Goal: Contribute content

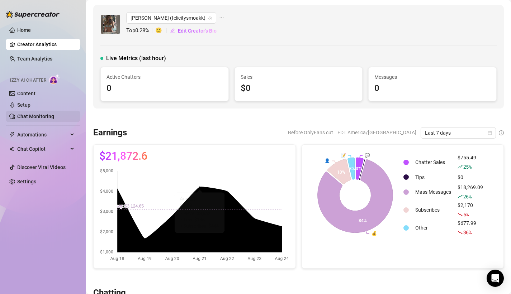
click at [34, 119] on link "Chat Monitoring" at bounding box center [35, 117] width 37 height 6
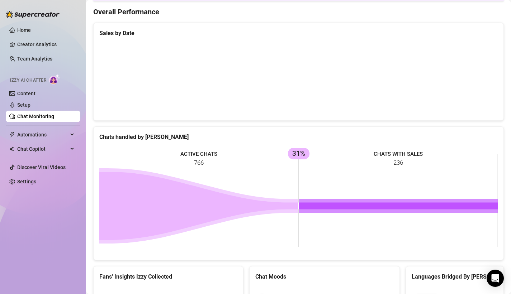
scroll to position [320, 0]
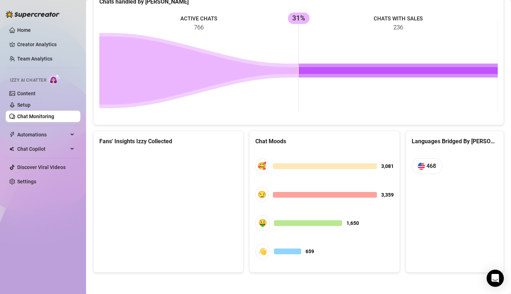
click at [144, 174] on canvas at bounding box center [168, 205] width 138 height 108
click at [171, 197] on canvas at bounding box center [168, 205] width 138 height 108
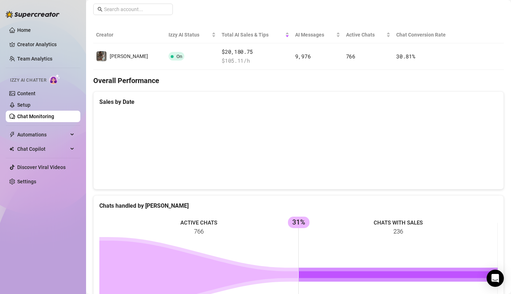
scroll to position [0, 0]
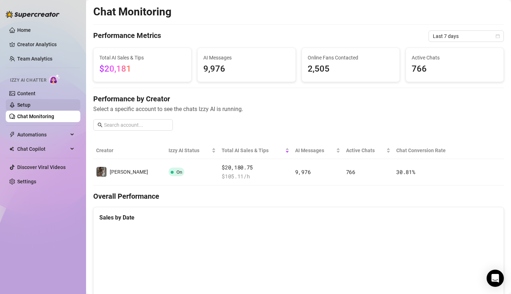
click at [24, 107] on link "Setup" at bounding box center [23, 105] width 13 height 6
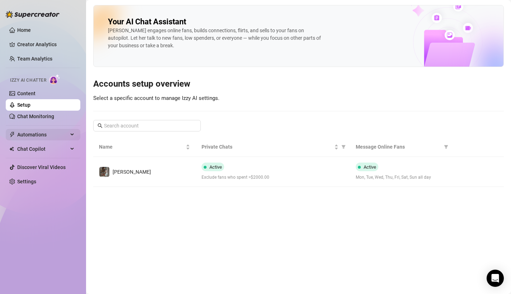
click at [38, 137] on span "Automations" at bounding box center [42, 134] width 51 height 11
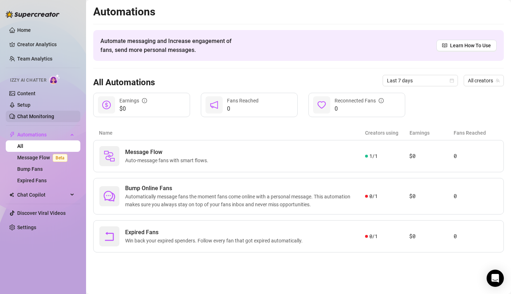
click at [51, 119] on link "Chat Monitoring" at bounding box center [35, 117] width 37 height 6
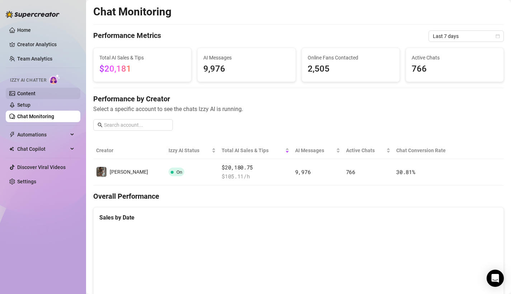
click at [35, 93] on link "Content" at bounding box center [26, 94] width 18 height 6
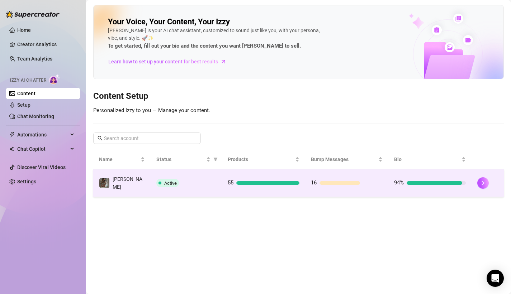
click at [173, 188] on td "Active" at bounding box center [186, 184] width 71 height 28
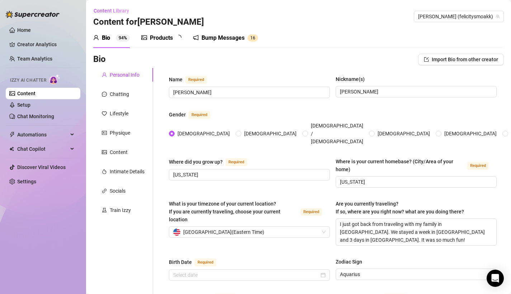
radio input "true"
type input "[DATE]"
click at [229, 39] on div "Bump Messages" at bounding box center [227, 38] width 43 height 9
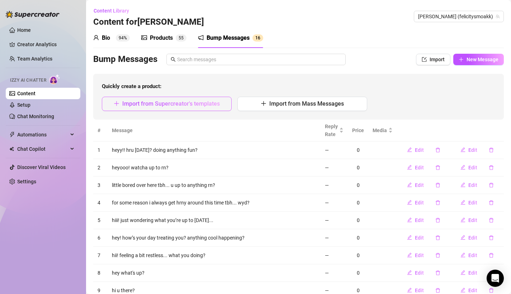
click at [192, 107] on button "Import from Supercreator's templates" at bounding box center [167, 104] width 130 height 14
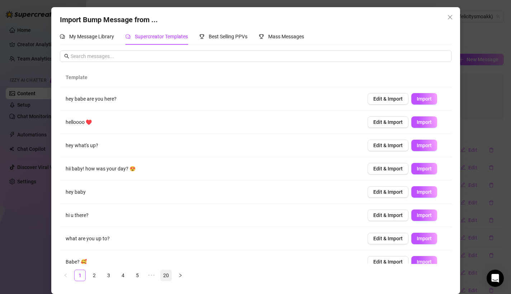
click at [168, 278] on link "20" at bounding box center [166, 275] width 11 height 11
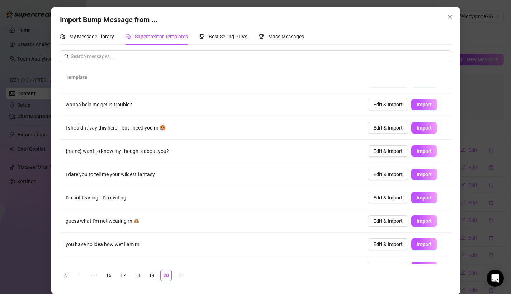
scroll to position [56, 0]
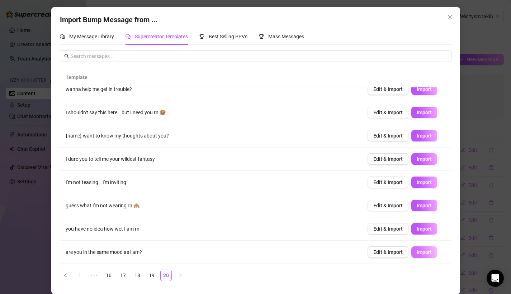
click at [425, 254] on span "Import" at bounding box center [423, 252] width 15 height 6
click at [151, 275] on link "19" at bounding box center [151, 275] width 11 height 11
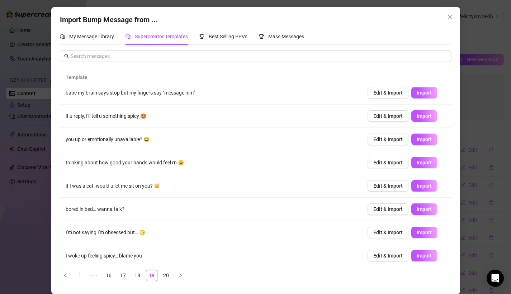
scroll to position [10, 0]
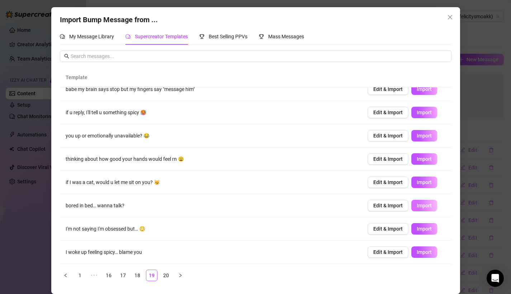
click at [420, 208] on span "Import" at bounding box center [423, 206] width 15 height 6
type textarea "bored in bed… wanna talk?"
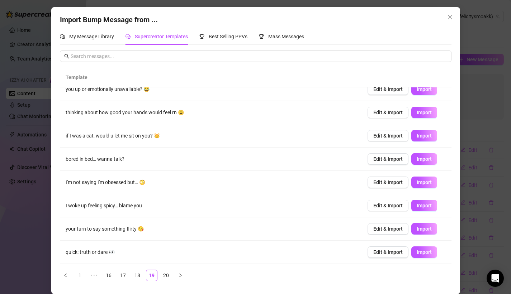
scroll to position [0, 0]
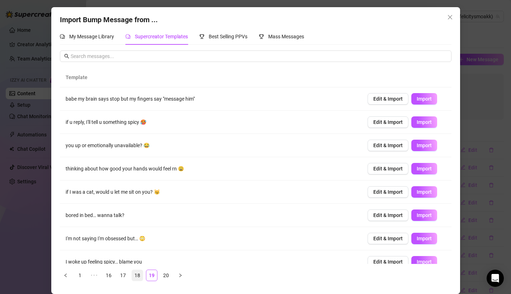
click at [135, 276] on link "18" at bounding box center [137, 275] width 11 height 11
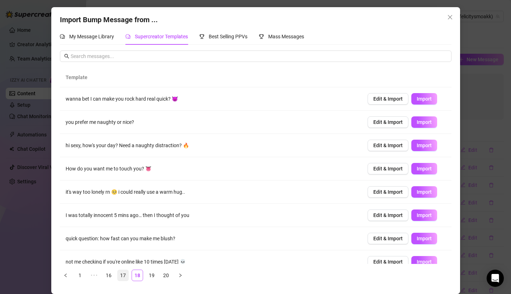
click at [125, 275] on link "17" at bounding box center [123, 275] width 11 height 11
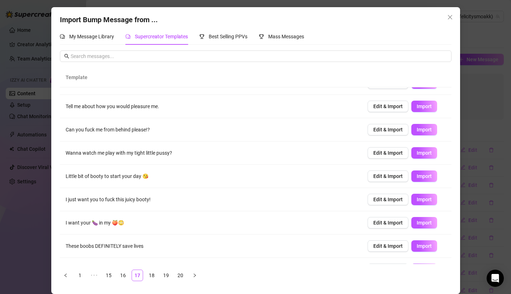
scroll to position [56, 0]
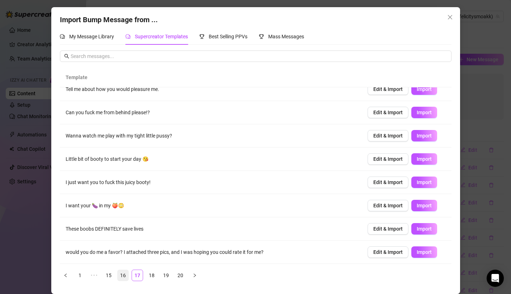
click at [125, 277] on link "16" at bounding box center [123, 275] width 11 height 11
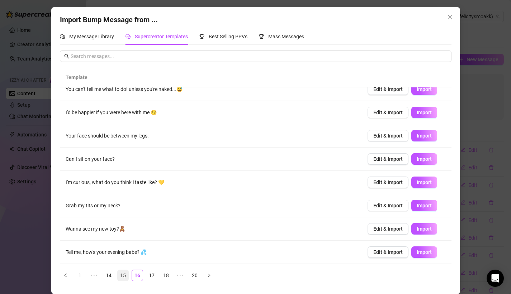
click at [126, 274] on link "15" at bounding box center [123, 275] width 11 height 11
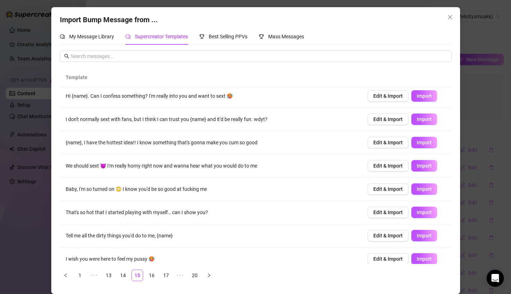
scroll to position [0, 0]
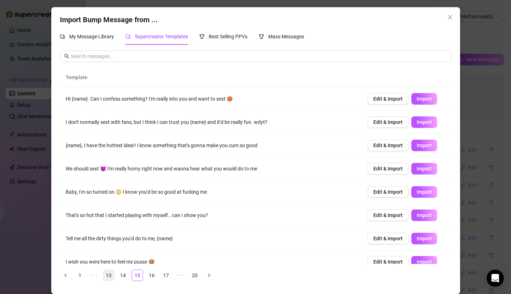
click at [110, 275] on link "13" at bounding box center [108, 275] width 11 height 11
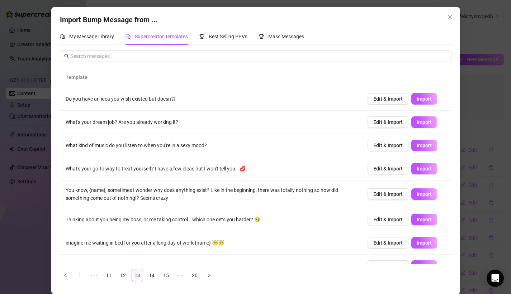
scroll to position [61, 0]
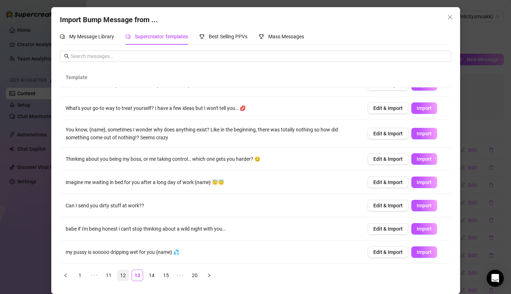
click at [121, 280] on link "12" at bounding box center [123, 275] width 11 height 11
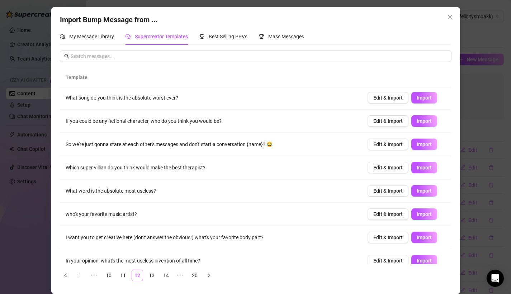
scroll to position [0, 0]
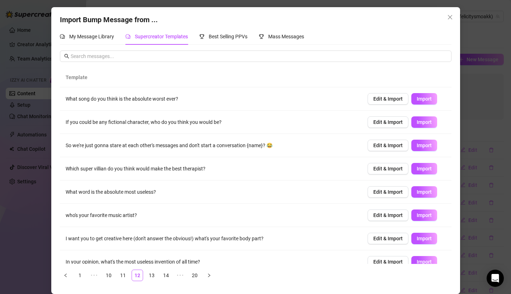
click at [503, 162] on div "Import Bump Message from ... My Message Library Supercreator Templates Best Sel…" at bounding box center [255, 147] width 511 height 294
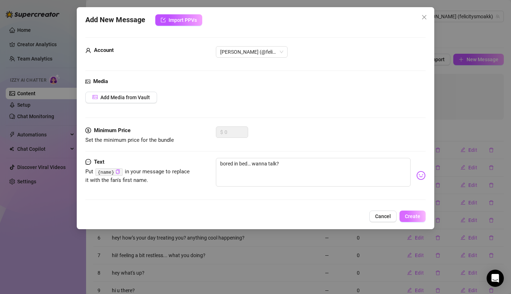
click at [419, 216] on span "Create" at bounding box center [412, 217] width 15 height 6
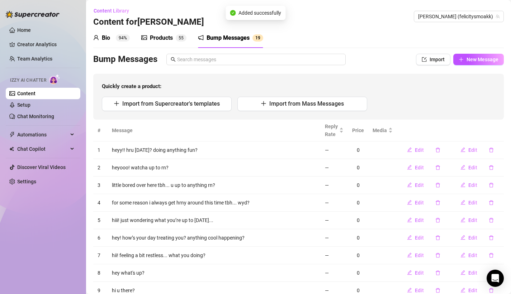
click at [178, 39] on sup "5 5" at bounding box center [181, 37] width 11 height 7
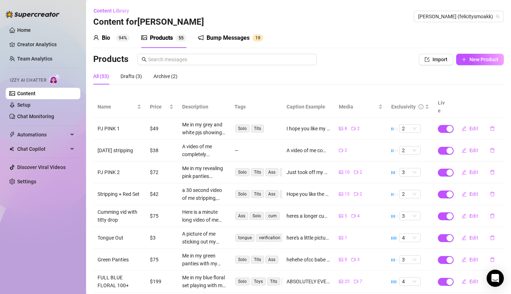
click at [206, 42] on div "Bump Messages" at bounding box center [227, 38] width 43 height 9
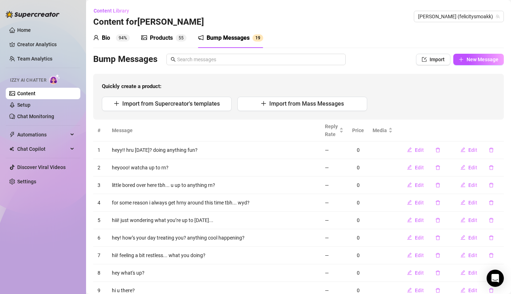
click at [124, 47] on div "Bio 94%" at bounding box center [111, 38] width 37 height 20
